Goal: Information Seeking & Learning: Find contact information

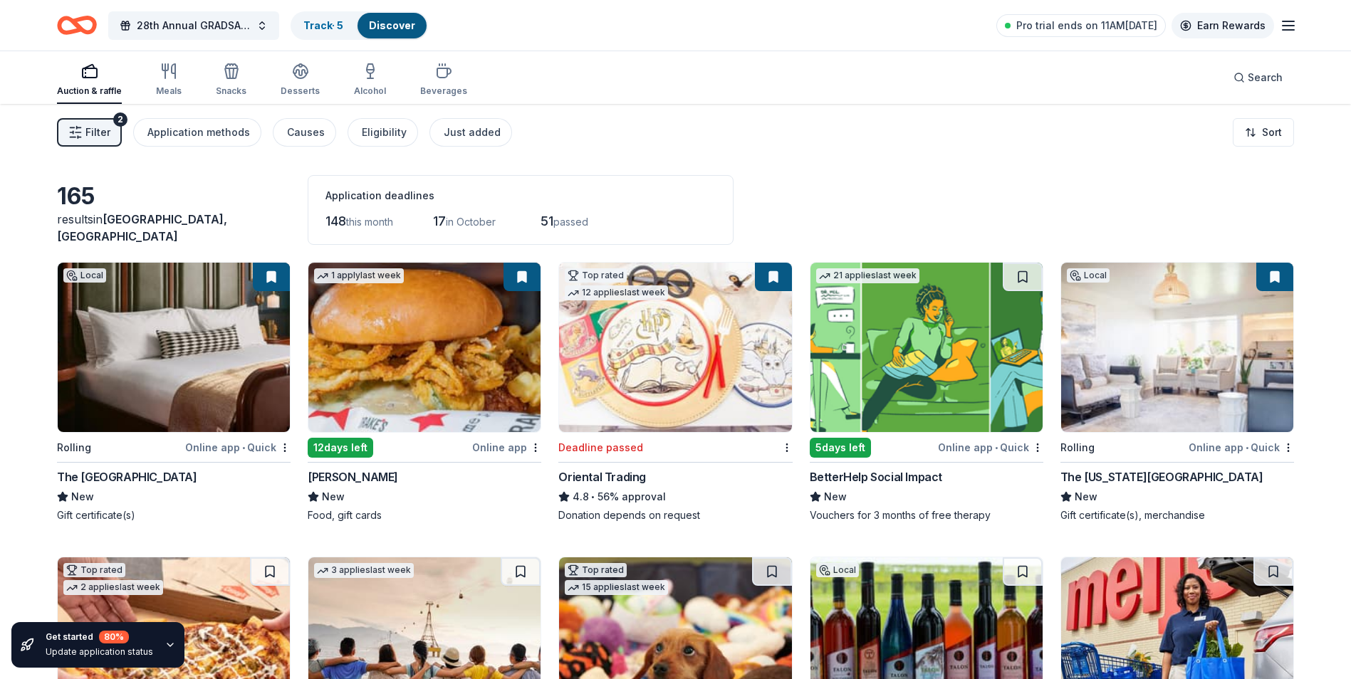
scroll to position [725, 0]
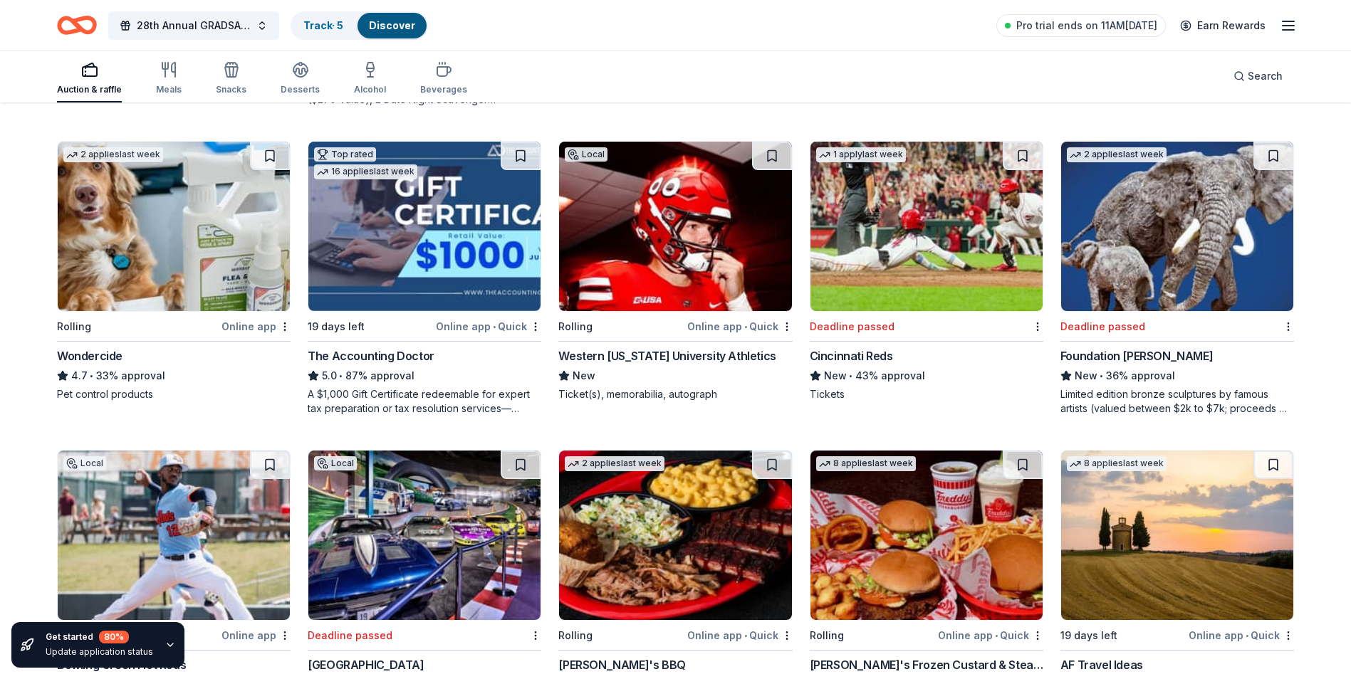
click at [1285, 26] on line "button" at bounding box center [1287, 26] width 11 height 0
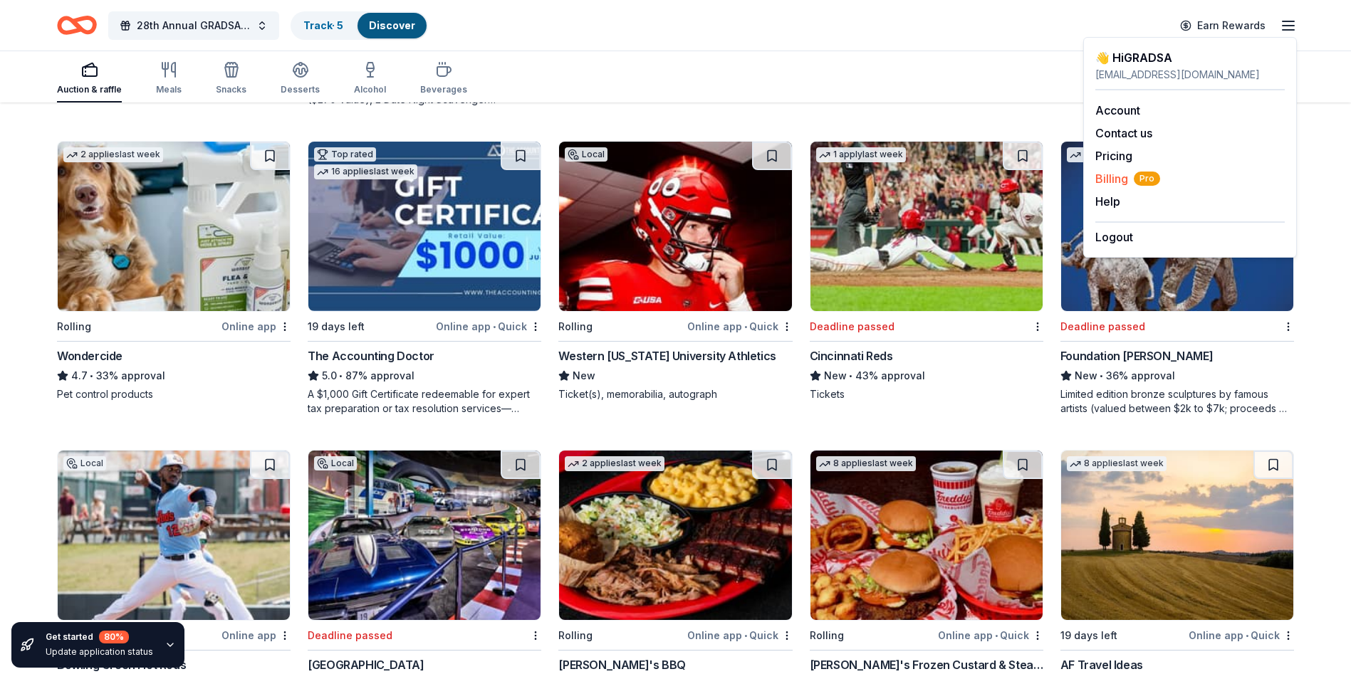
click at [1120, 176] on span "Billing Pro" at bounding box center [1127, 178] width 65 height 17
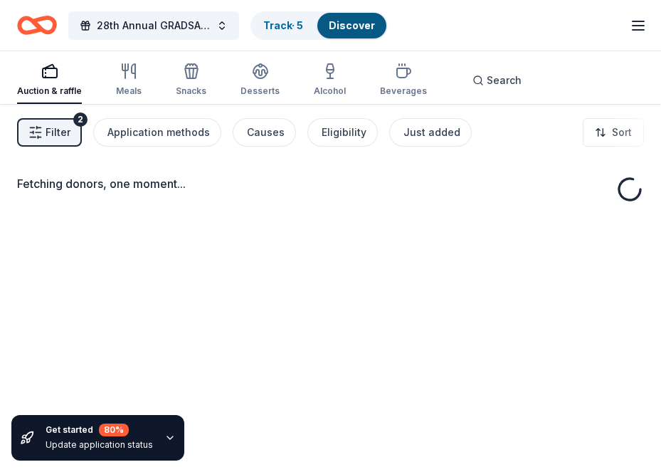
click at [629, 26] on div "28th Annual GRADSA Buddy Walk/5K & Silent Auction Track · 5 Discover Earn Rewar…" at bounding box center [330, 25] width 627 height 33
click at [643, 27] on icon "button" at bounding box center [638, 25] width 17 height 17
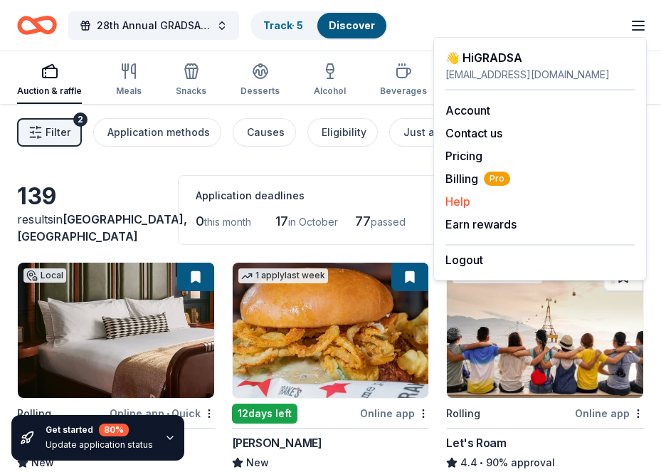
click at [459, 204] on button "Help" at bounding box center [458, 201] width 25 height 17
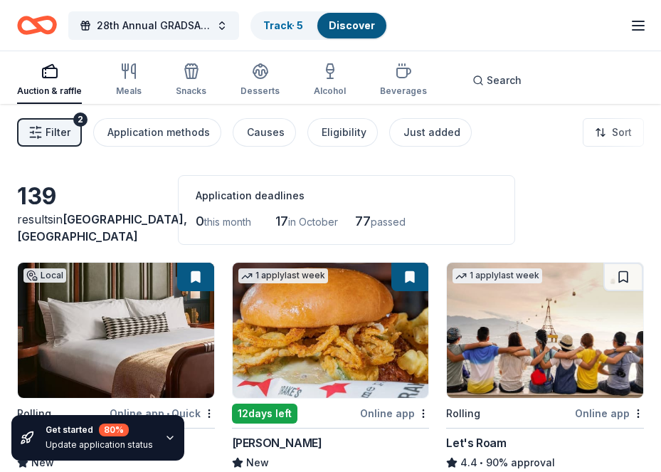
click at [638, 17] on icon "button" at bounding box center [638, 25] width 17 height 17
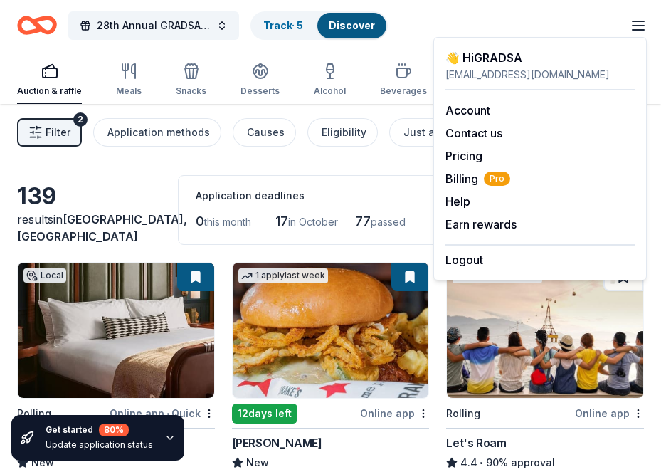
click at [634, 23] on icon "button" at bounding box center [638, 25] width 17 height 17
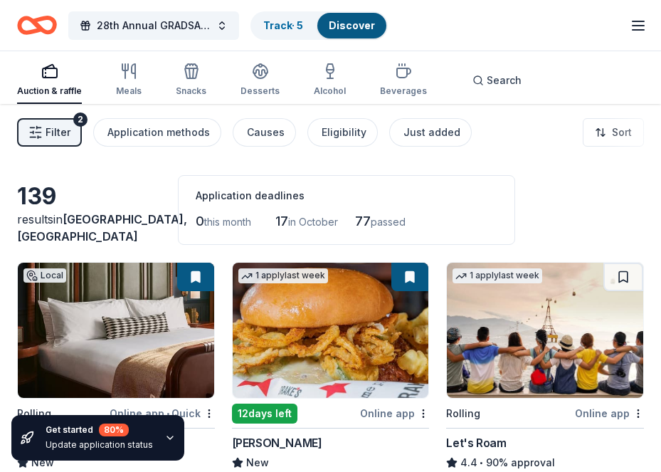
click at [639, 30] on line "button" at bounding box center [638, 30] width 11 height 0
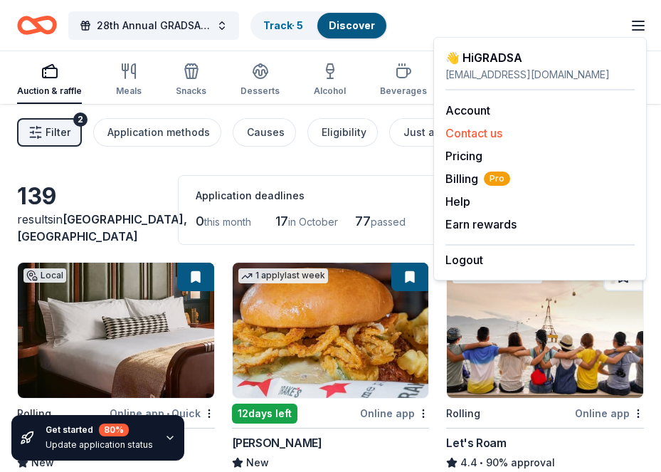
click at [472, 129] on button "Contact us" at bounding box center [474, 133] width 57 height 17
